Goal: Task Accomplishment & Management: Manage account settings

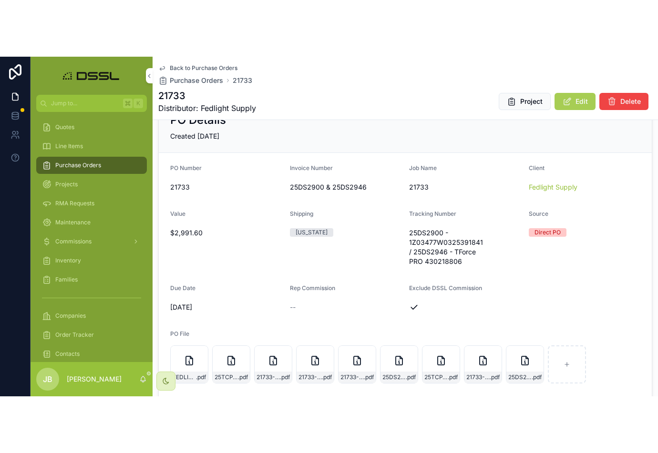
scroll to position [97, 0]
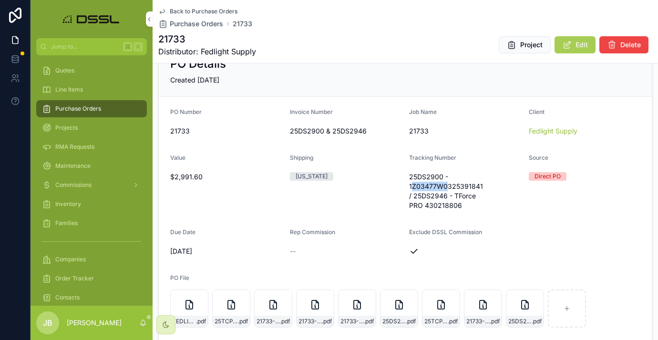
drag, startPoint x: 410, startPoint y: 185, endPoint x: 447, endPoint y: 186, distance: 36.7
click at [447, 186] on span "25DS2900 - 1Z03477W0325391841 / 25DS2946 - TForce PRO 430218806" at bounding box center [465, 191] width 112 height 38
drag, startPoint x: 409, startPoint y: 185, endPoint x: 483, endPoint y: 187, distance: 73.9
click at [483, 187] on span "25DS2900 - 1Z03477W0325391841 / 25DS2946 - TForce PRO 430218806" at bounding box center [465, 191] width 112 height 38
copy span "1Z03477W0325391841"
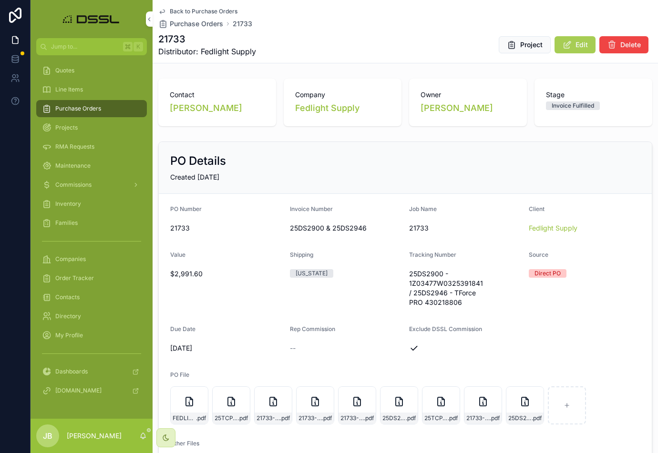
scroll to position [0, 0]
click at [71, 103] on div "Purchase Orders" at bounding box center [91, 108] width 99 height 15
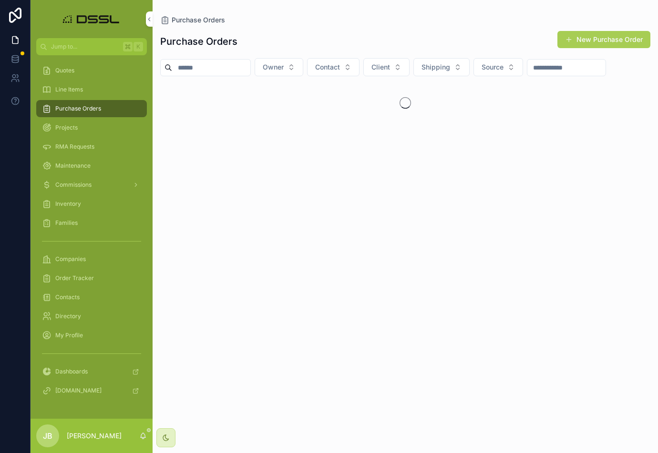
click at [205, 69] on input "scrollable content" at bounding box center [211, 67] width 78 height 13
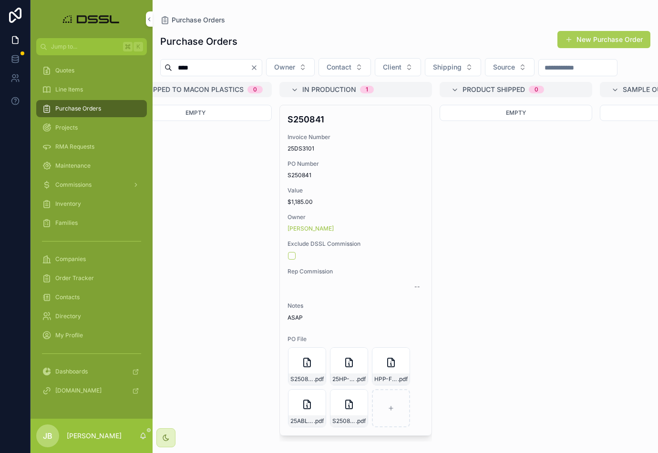
scroll to position [0, 1323]
click at [0, 0] on button "Edit" at bounding box center [0, 0] width 0 height 0
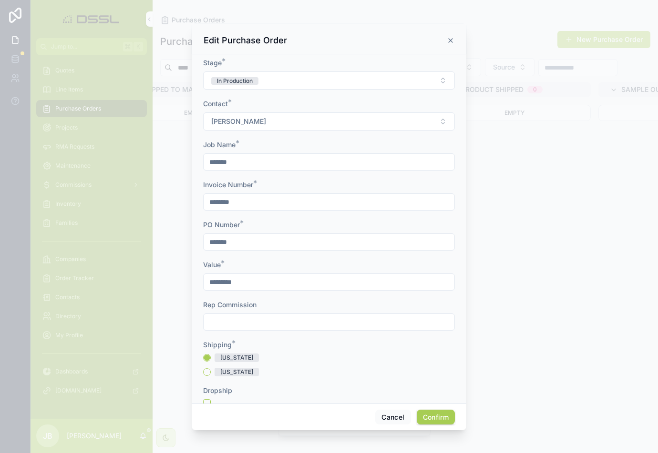
click at [283, 87] on button "In Production" at bounding box center [329, 80] width 252 height 18
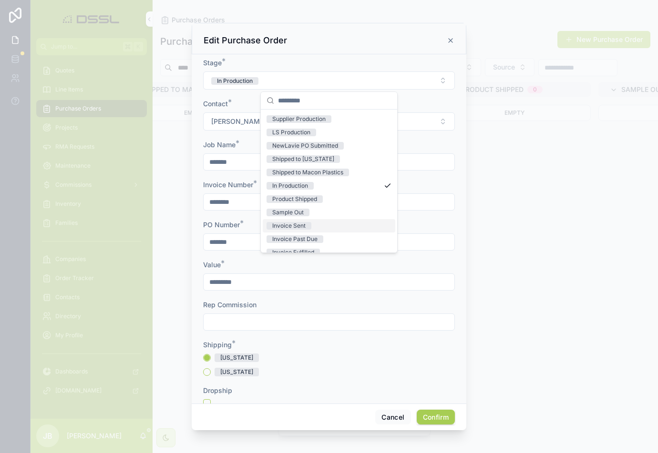
scroll to position [53, 0]
click at [296, 225] on div "Invoice Sent" at bounding box center [288, 225] width 33 height 8
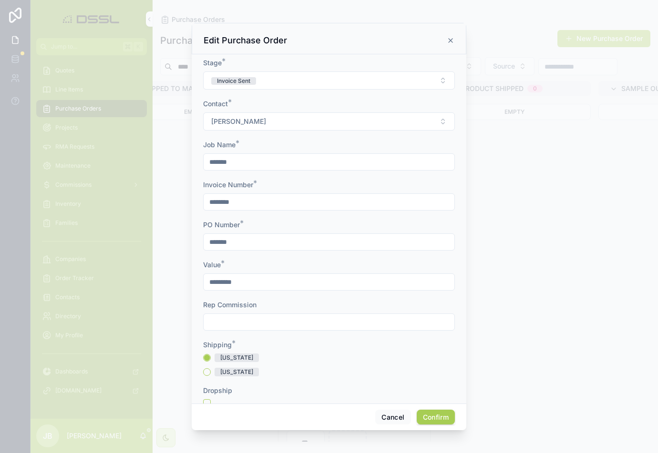
scroll to position [0, 0]
click at [435, 339] on button "Confirm" at bounding box center [435, 417] width 38 height 15
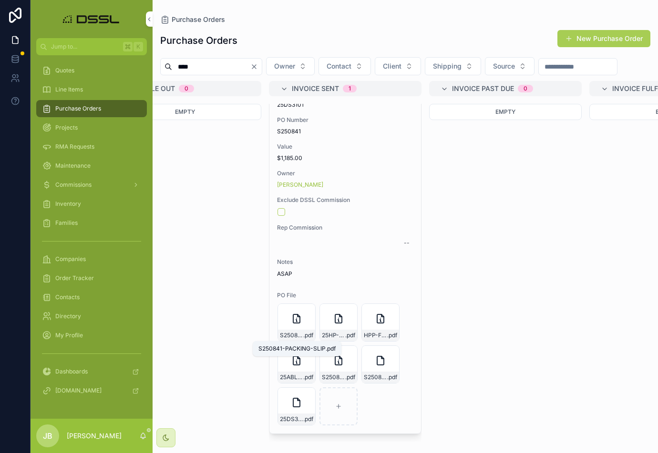
scroll to position [63, 0]
click at [297, 337] on span "S250841-PACKING-SLIP" at bounding box center [291, 336] width 23 height 8
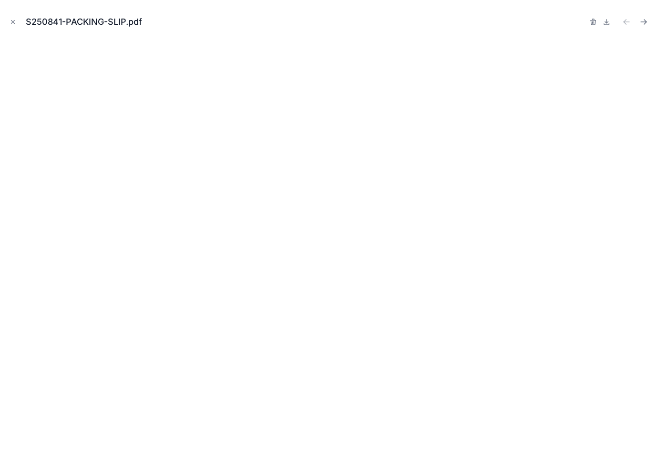
click at [643, 23] on icon "Next file" at bounding box center [644, 22] width 10 height 10
click at [11, 20] on icon "Close modal" at bounding box center [13, 22] width 7 height 7
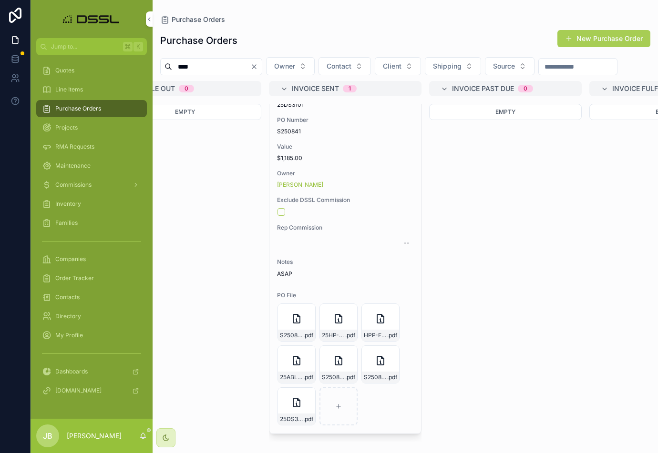
click at [213, 65] on input "****" at bounding box center [211, 66] width 78 height 13
drag, startPoint x: 208, startPoint y: 67, endPoint x: 142, endPoint y: 63, distance: 65.9
click at [142, 63] on div "Jump to... K Quotes Line Items Purchase Orders Projects RMA Requests Maintenanc…" at bounding box center [343, 226] width 627 height 453
paste input "***"
type input "*******"
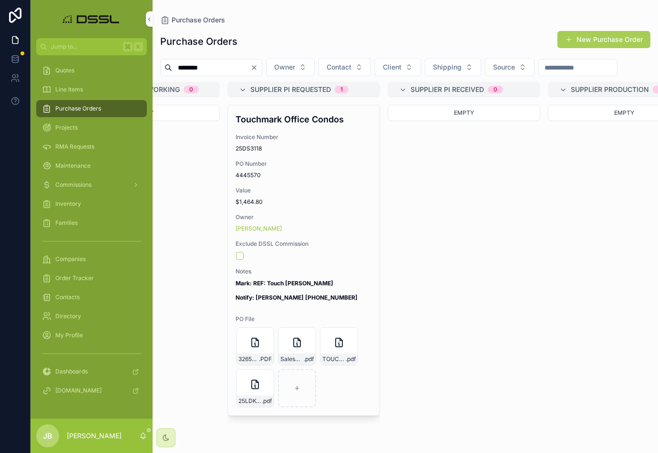
scroll to position [0, 257]
